Goal: Task Accomplishment & Management: Complete application form

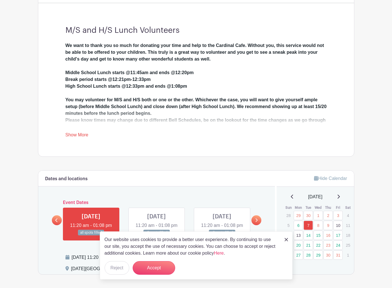
scroll to position [223, 0]
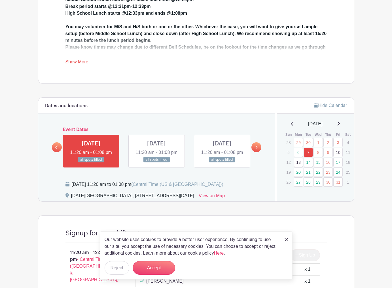
click at [285, 238] on img at bounding box center [286, 239] width 3 height 3
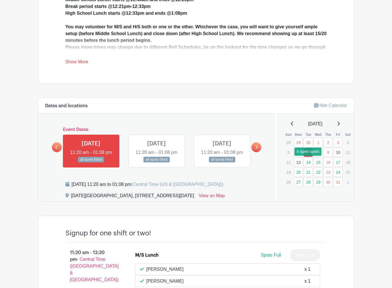
click at [310, 162] on link "14" at bounding box center [307, 162] width 9 height 9
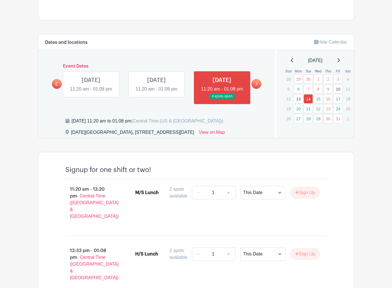
scroll to position [286, 0]
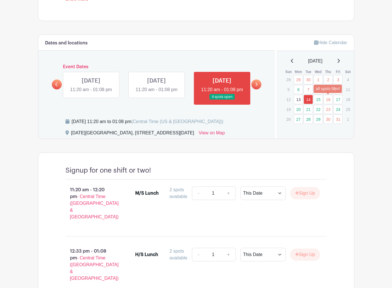
click at [329, 102] on link "16" at bounding box center [327, 99] width 9 height 9
click at [328, 99] on link "16" at bounding box center [327, 99] width 9 height 9
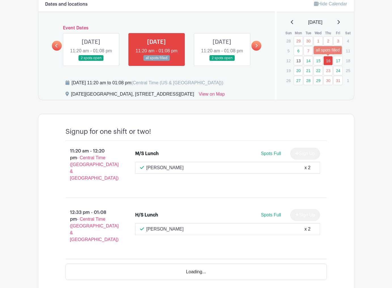
click at [329, 60] on link "16" at bounding box center [327, 60] width 9 height 9
click at [328, 51] on link "9" at bounding box center [327, 50] width 9 height 9
click at [327, 50] on link "9" at bounding box center [327, 50] width 9 height 9
click at [326, 70] on link "23" at bounding box center [327, 70] width 9 height 9
click at [318, 50] on link "8" at bounding box center [317, 50] width 9 height 9
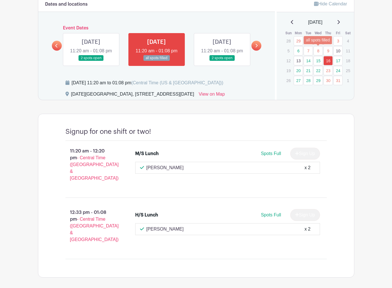
click at [317, 50] on link "8" at bounding box center [317, 50] width 9 height 9
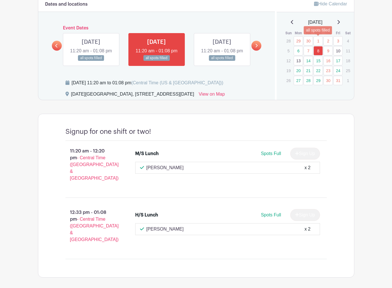
click at [318, 40] on link "1" at bounding box center [317, 40] width 9 height 9
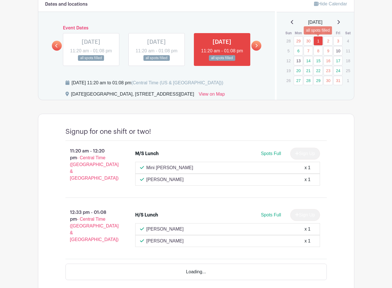
click at [318, 39] on link "1" at bounding box center [317, 40] width 9 height 9
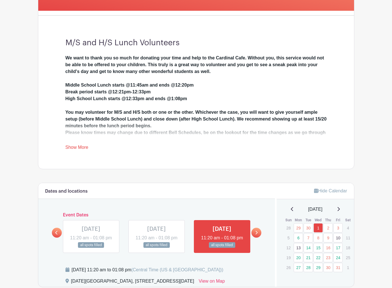
scroll to position [138, 0]
